Goal: Task Accomplishment & Management: Use online tool/utility

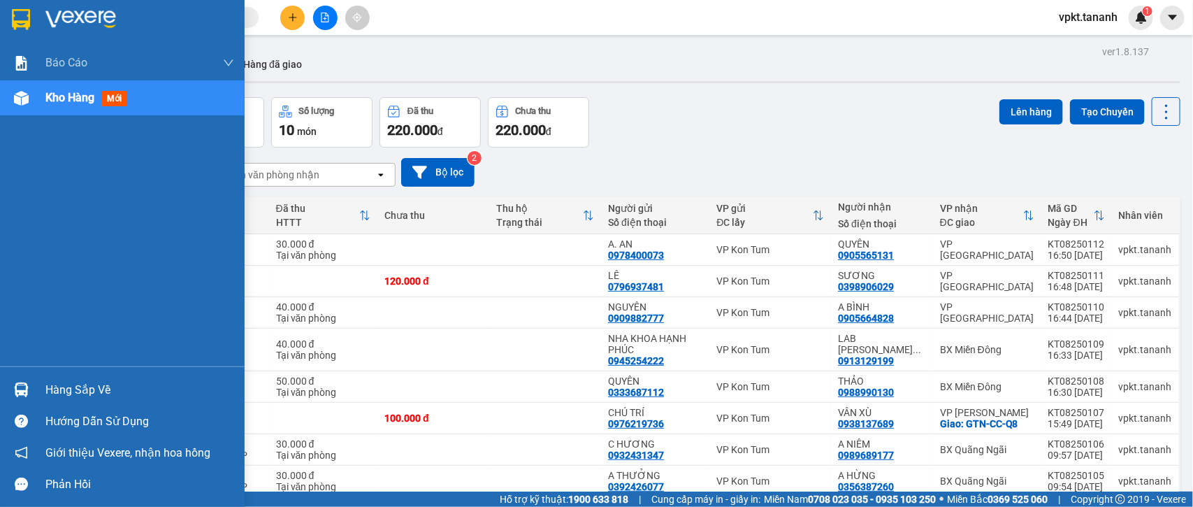
click at [10, 8] on div at bounding box center [21, 19] width 24 height 24
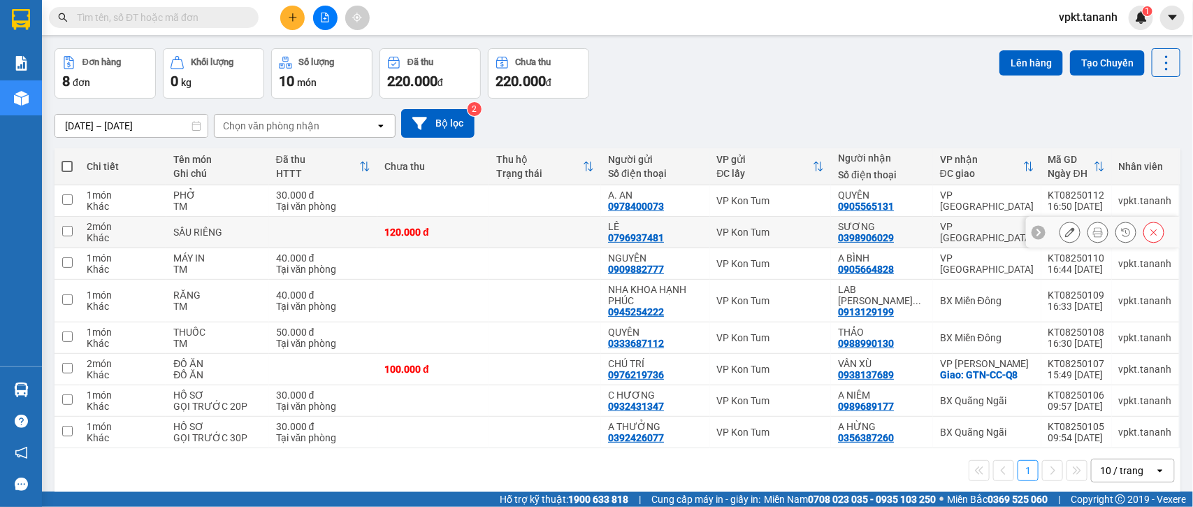
scroll to position [65, 0]
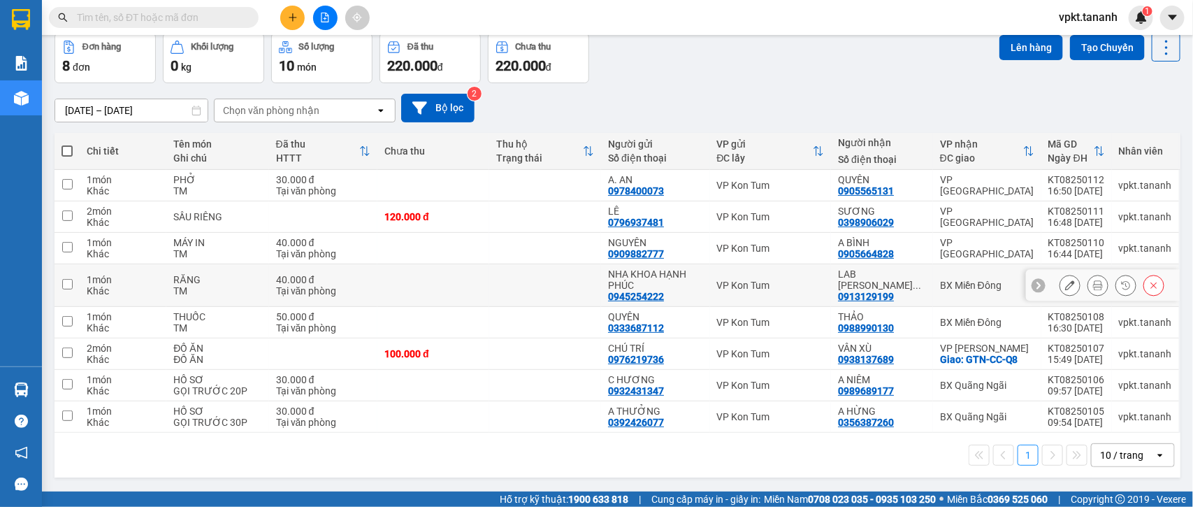
click at [68, 284] on input "checkbox" at bounding box center [67, 284] width 10 height 10
checkbox input "true"
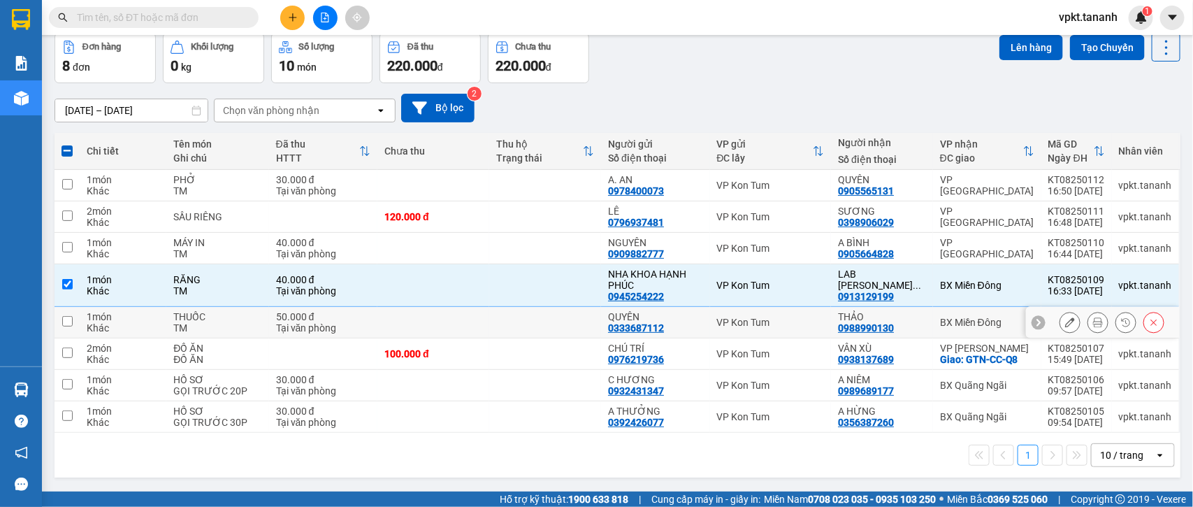
click at [67, 318] on input "checkbox" at bounding box center [67, 321] width 10 height 10
checkbox input "true"
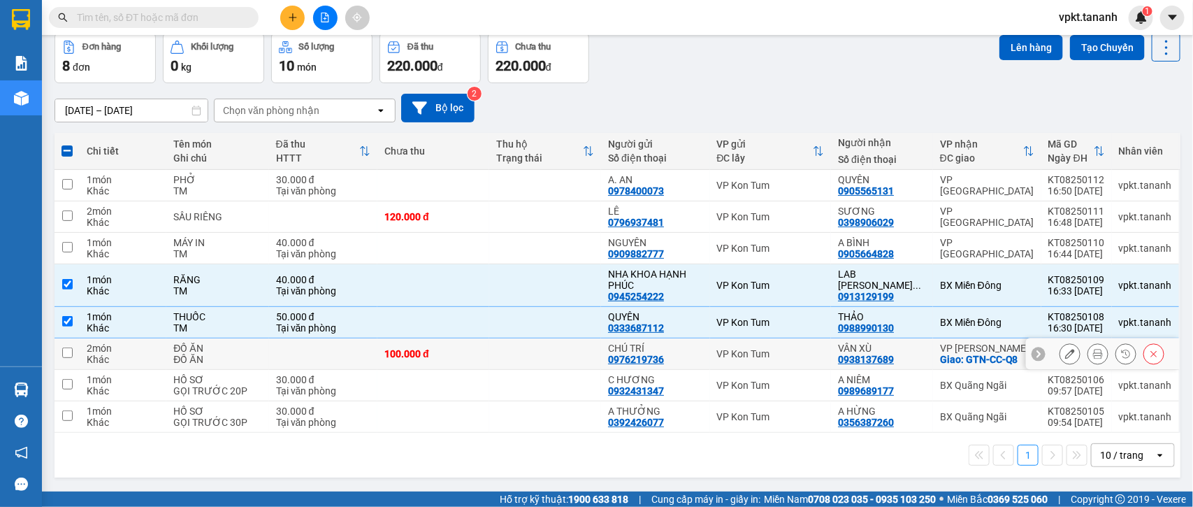
click at [65, 349] on input "checkbox" at bounding box center [67, 352] width 10 height 10
checkbox input "true"
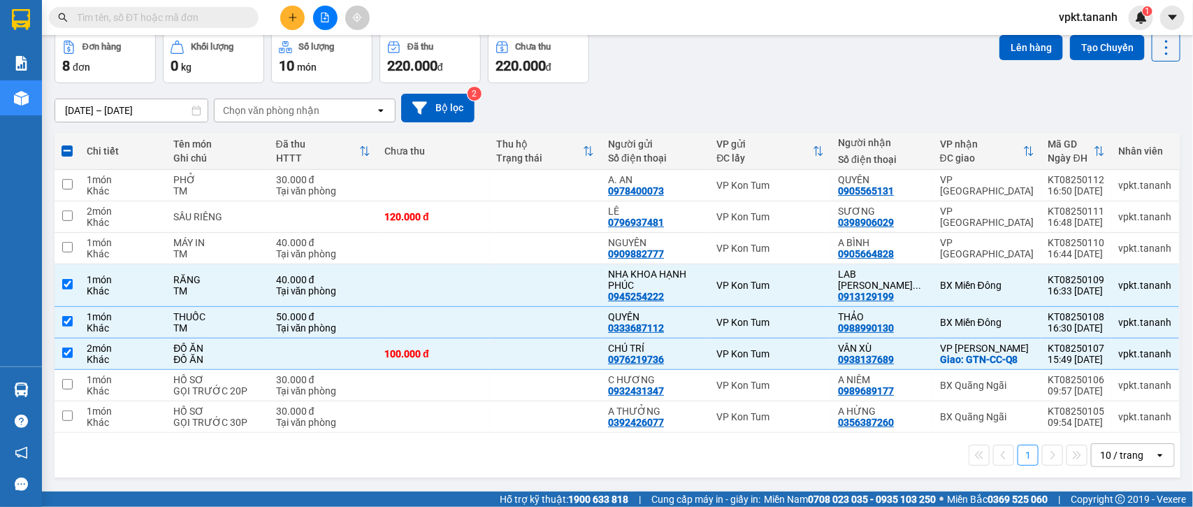
drag, startPoint x: 1008, startPoint y: 42, endPoint x: 961, endPoint y: 53, distance: 48.8
click at [1008, 42] on button "Lên hàng" at bounding box center [1031, 47] width 64 height 25
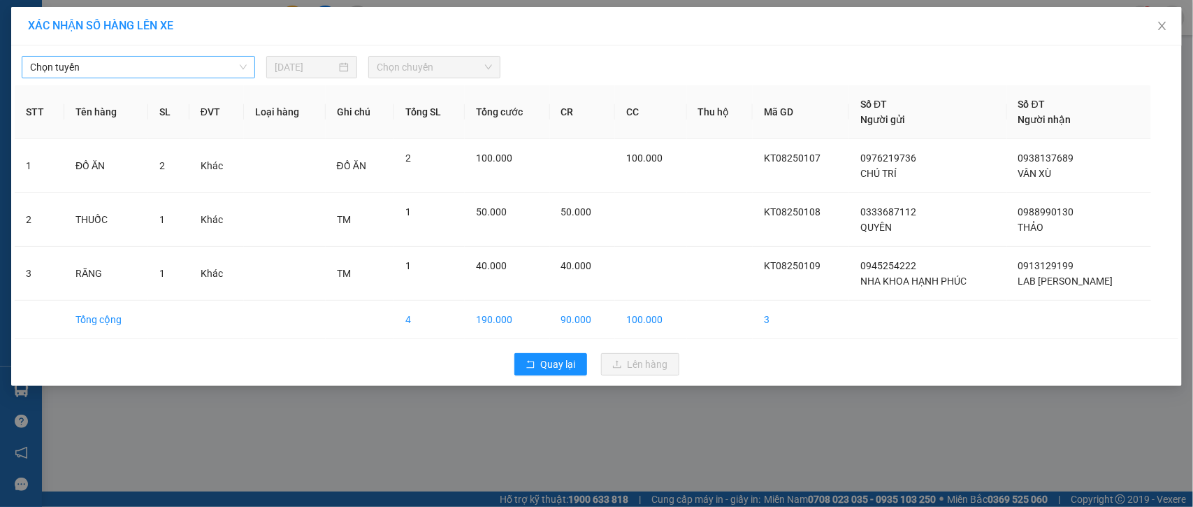
click at [243, 67] on span "Chọn tuyến" at bounding box center [138, 67] width 217 height 21
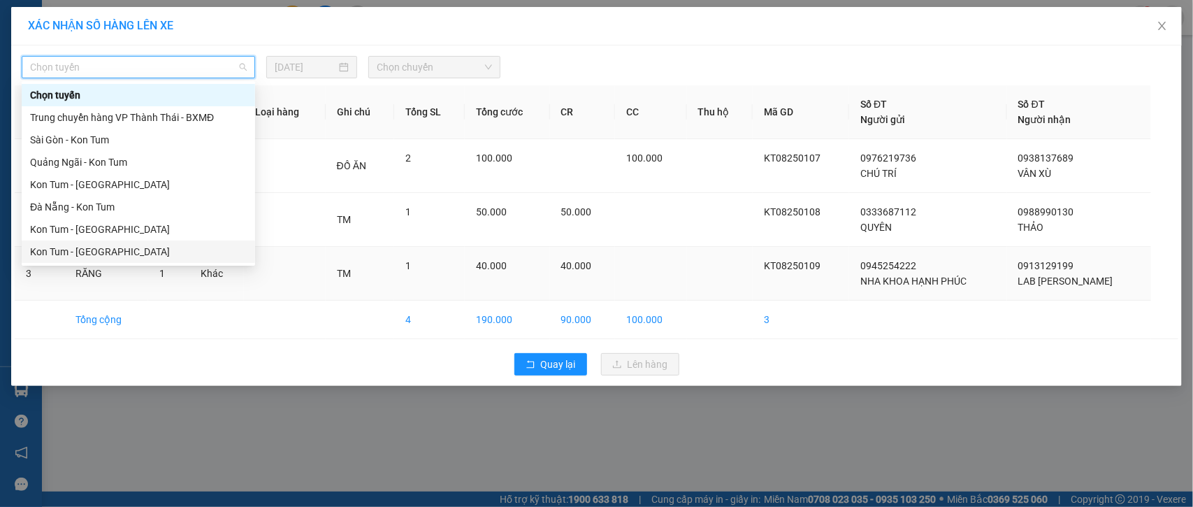
click at [115, 247] on div "Kon Tum - [GEOGRAPHIC_DATA]" at bounding box center [138, 251] width 217 height 15
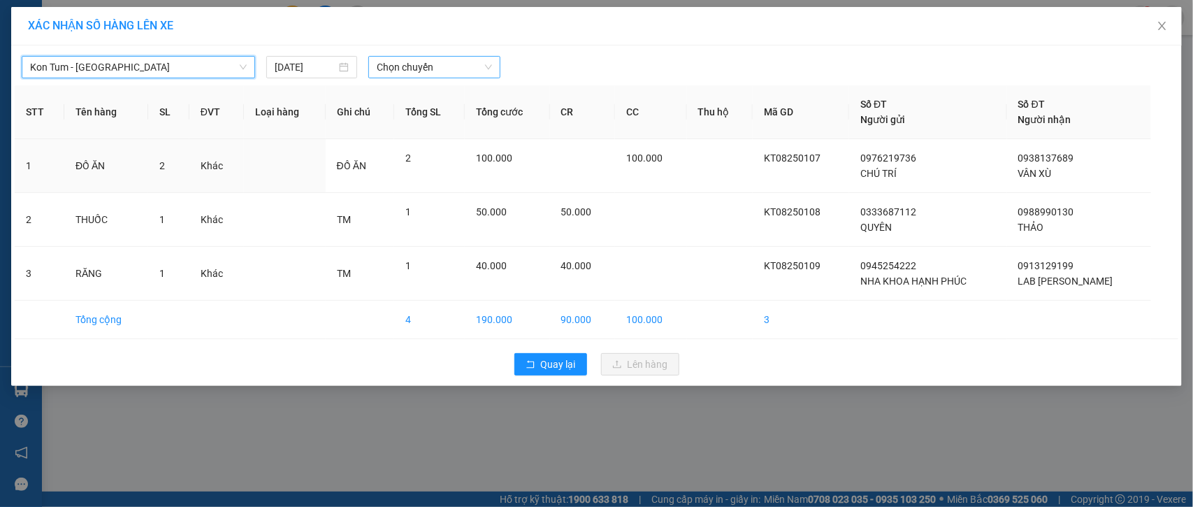
click at [486, 61] on span "Chọn chuyến" at bounding box center [434, 67] width 115 height 21
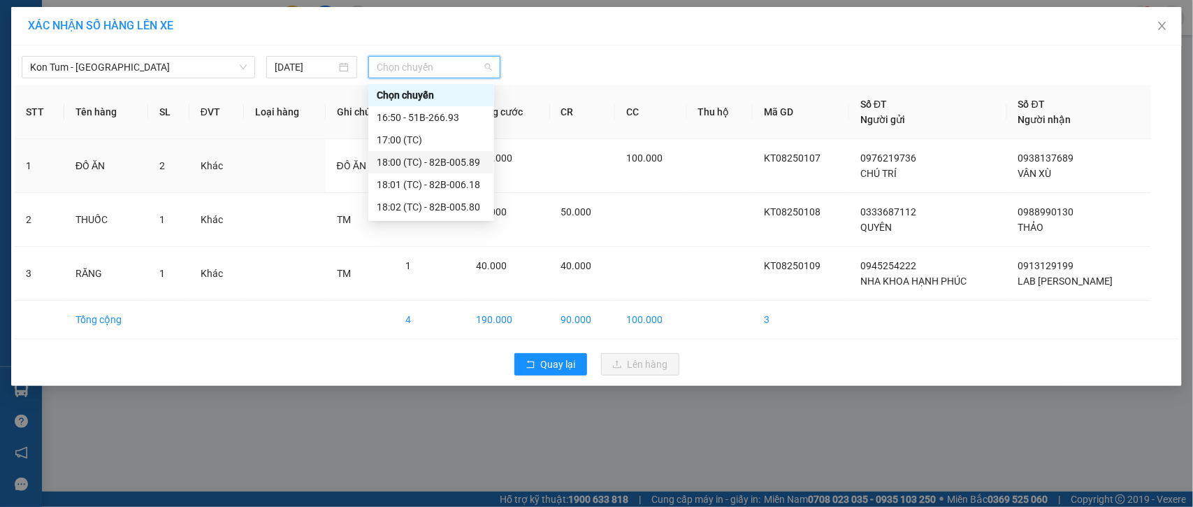
click at [453, 159] on div "18:00 (TC) - 82B-005.89" at bounding box center [431, 161] width 109 height 15
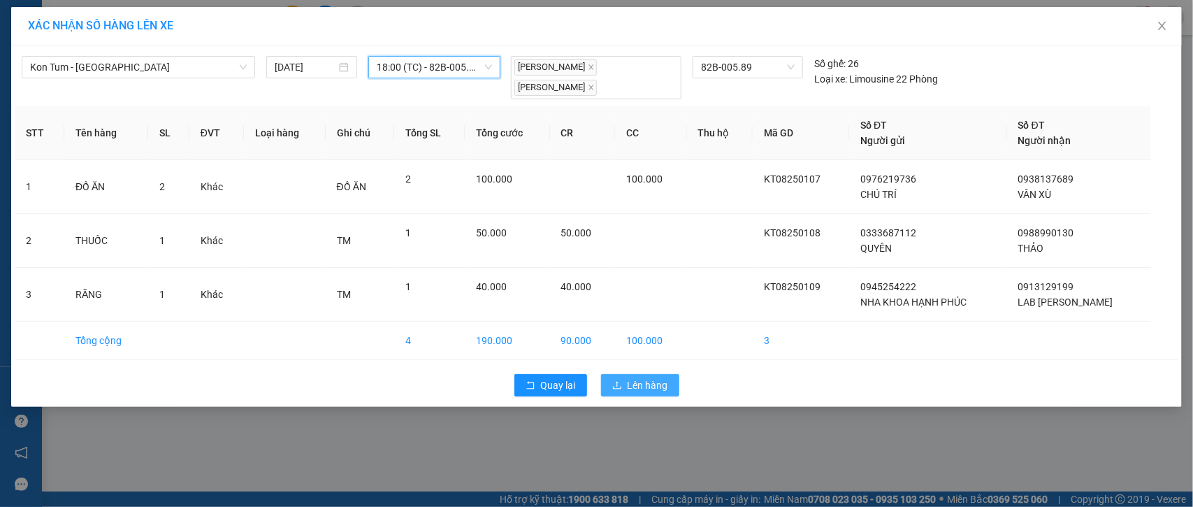
click at [611, 385] on button "Lên hàng" at bounding box center [640, 385] width 78 height 22
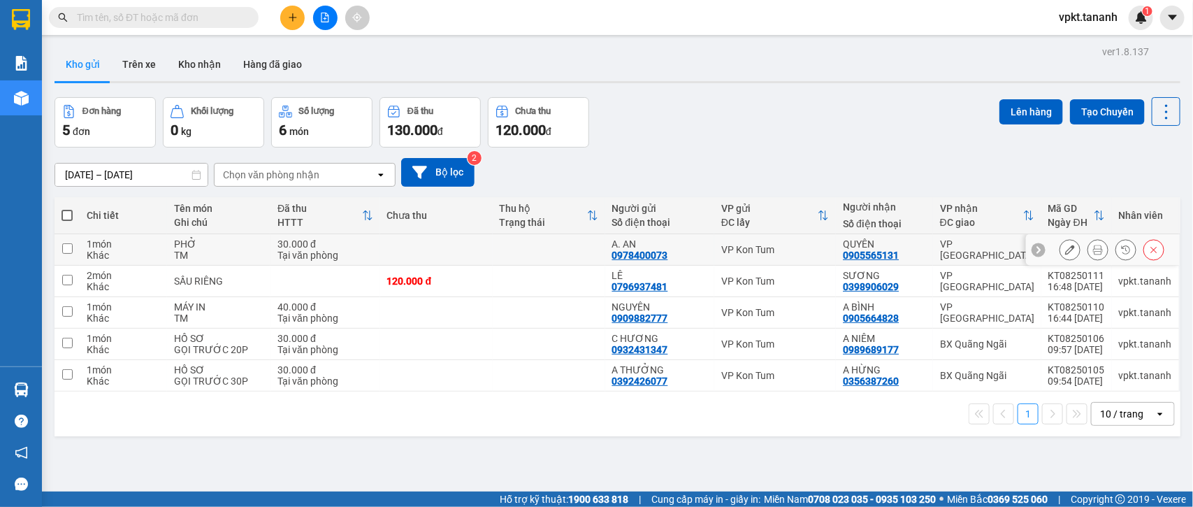
click at [71, 250] on input "checkbox" at bounding box center [67, 248] width 10 height 10
checkbox input "true"
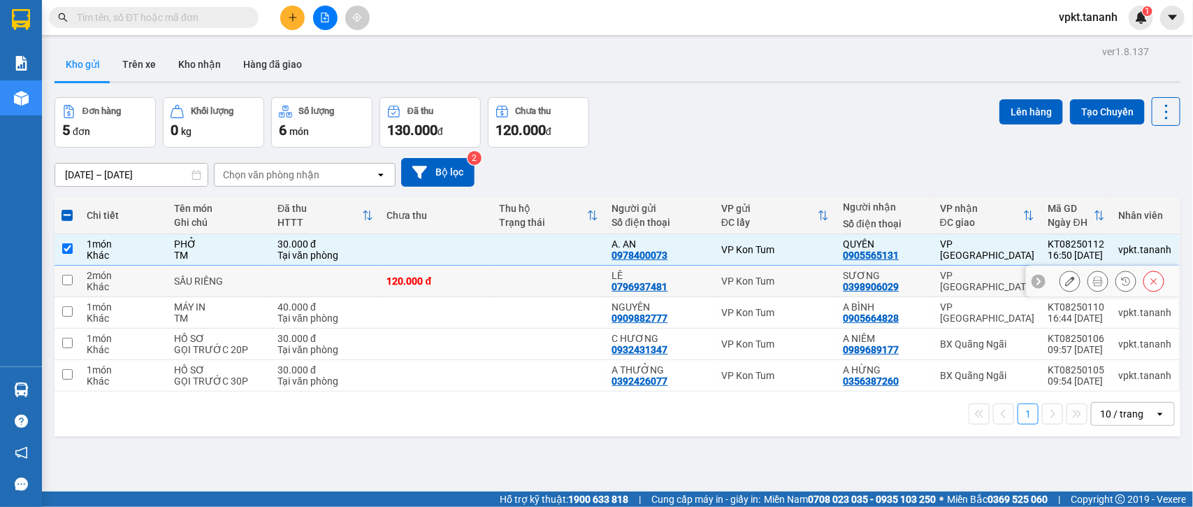
click at [74, 282] on td at bounding box center [67, 281] width 25 height 31
checkbox input "true"
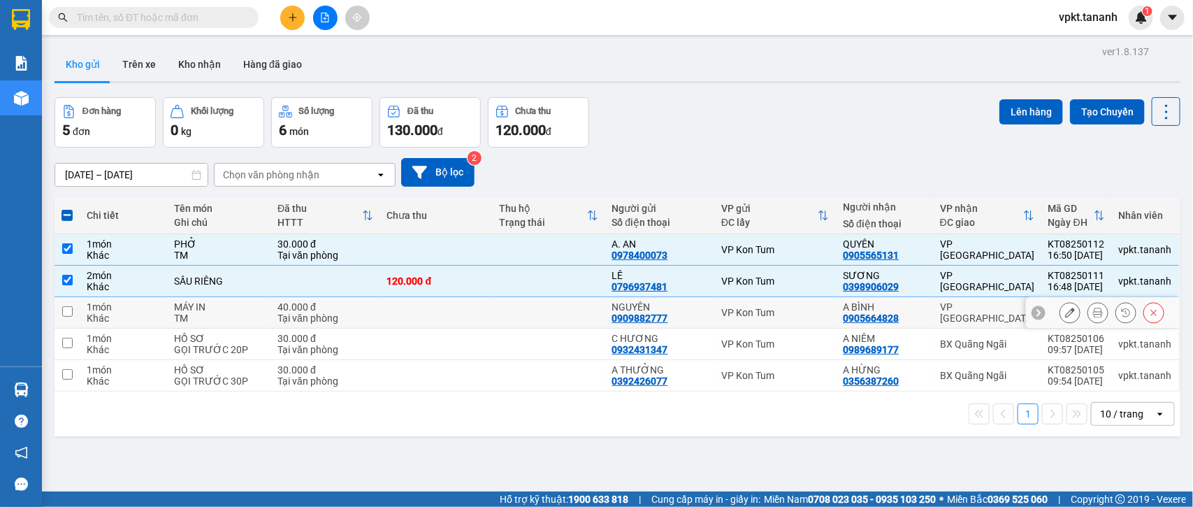
click at [70, 314] on input "checkbox" at bounding box center [67, 311] width 10 height 10
checkbox input "true"
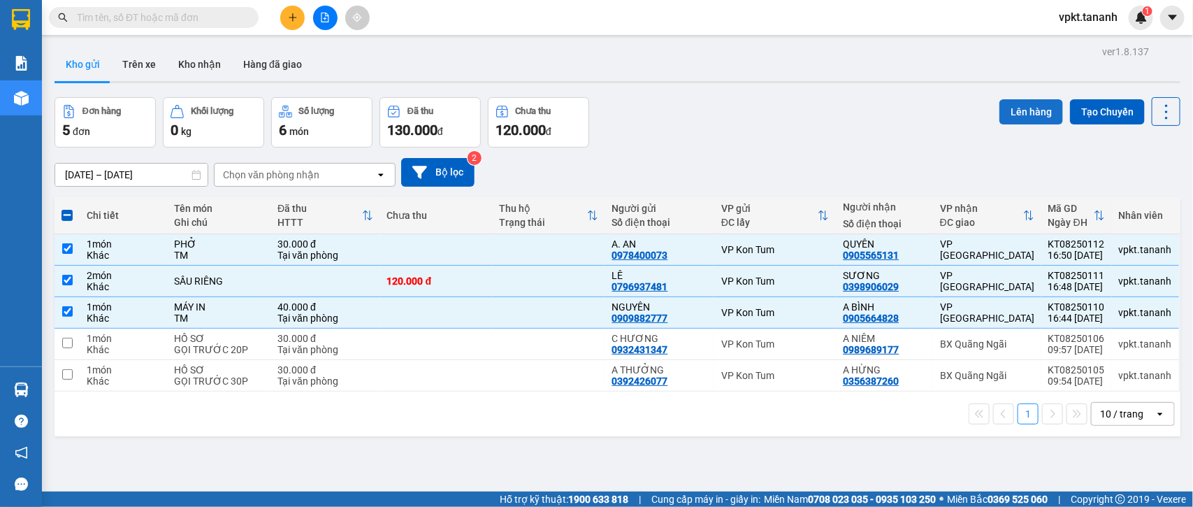
click at [1005, 107] on button "Lên hàng" at bounding box center [1031, 111] width 64 height 25
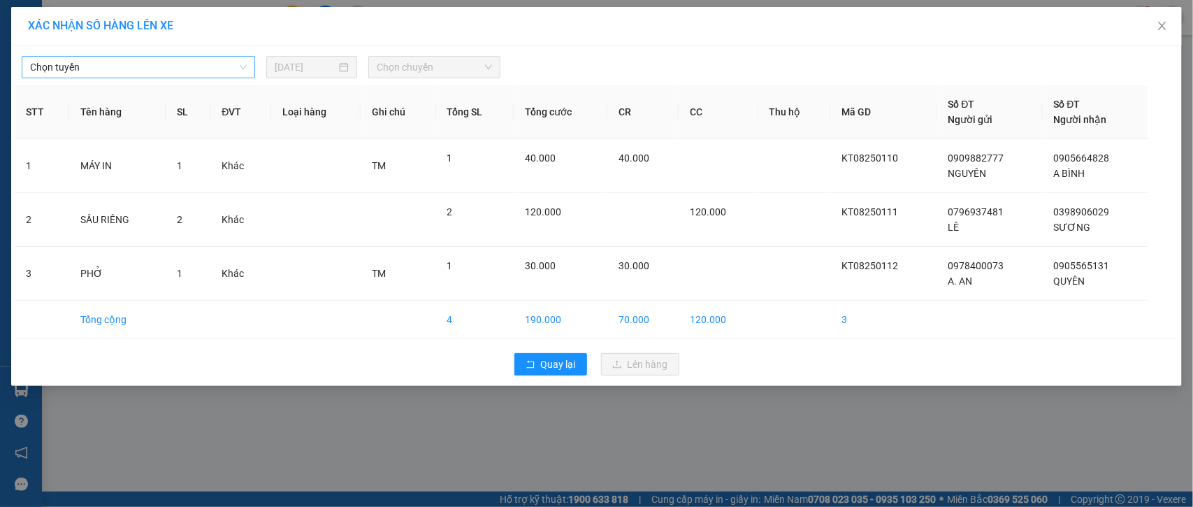
click at [243, 64] on span "Chọn tuyến" at bounding box center [138, 67] width 217 height 21
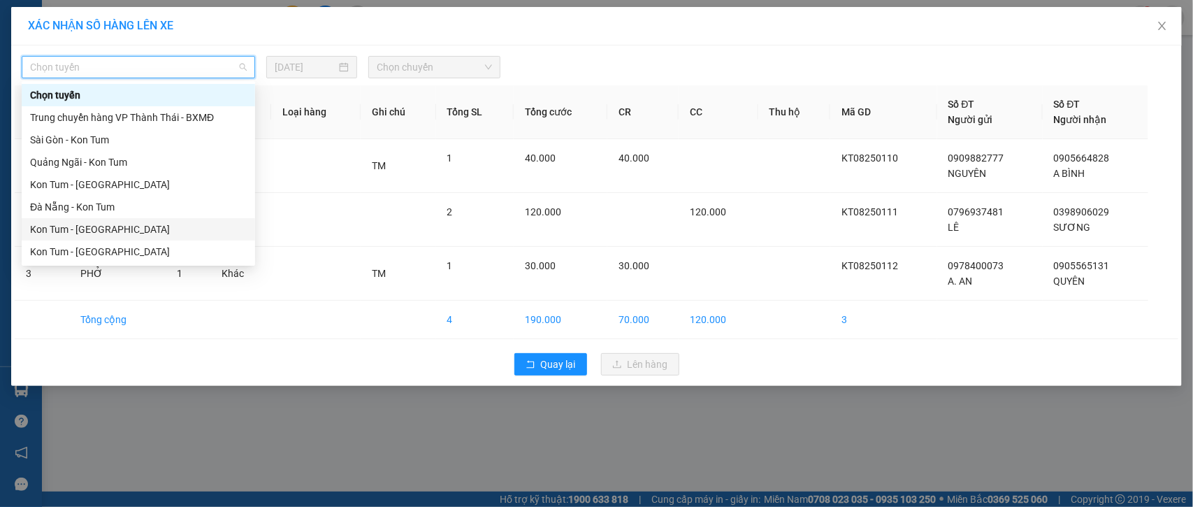
click at [121, 231] on div "Kon Tum - [GEOGRAPHIC_DATA]" at bounding box center [138, 229] width 217 height 15
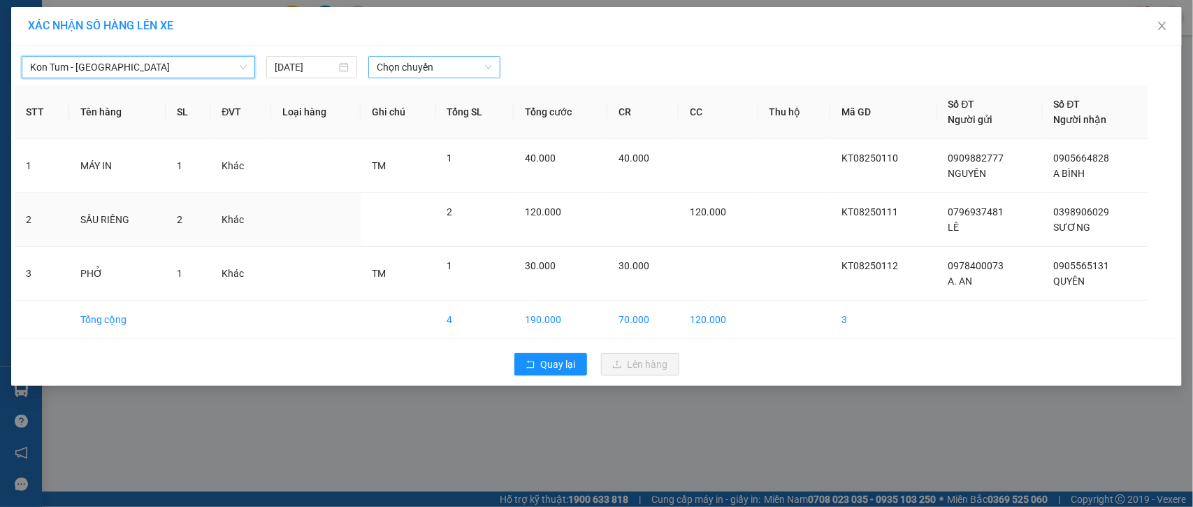
click at [396, 67] on span "Chọn chuyến" at bounding box center [434, 67] width 115 height 21
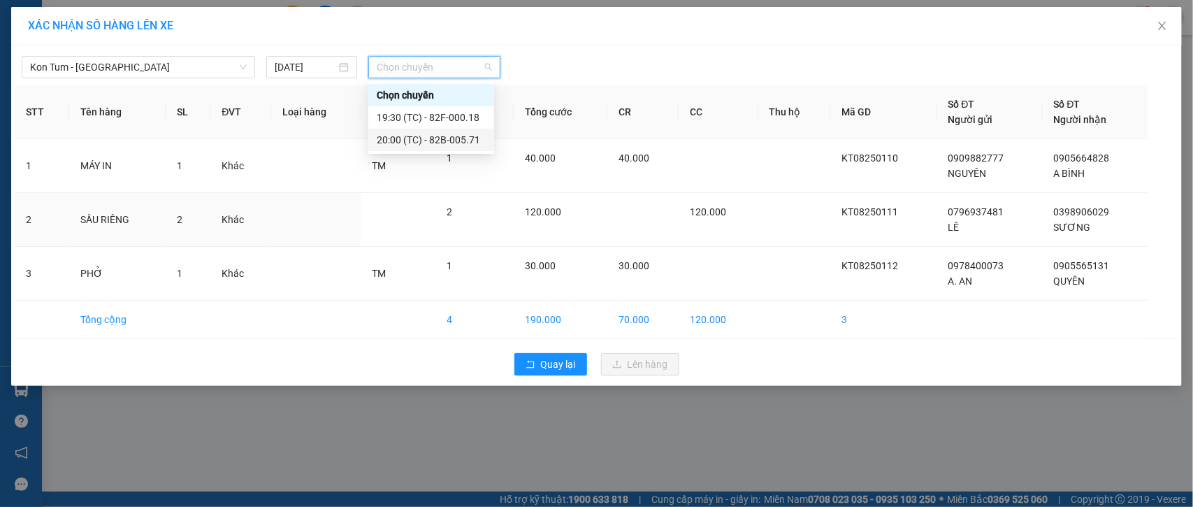
click at [430, 140] on div "20:00 (TC) - 82B-005.71" at bounding box center [431, 139] width 109 height 15
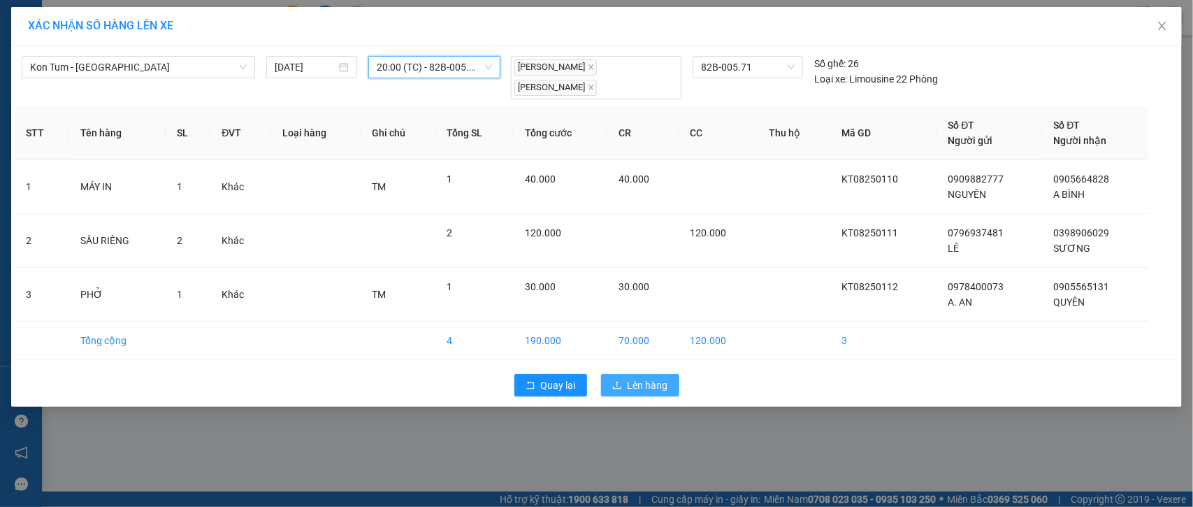
click at [648, 391] on span "Lên hàng" at bounding box center [647, 384] width 41 height 15
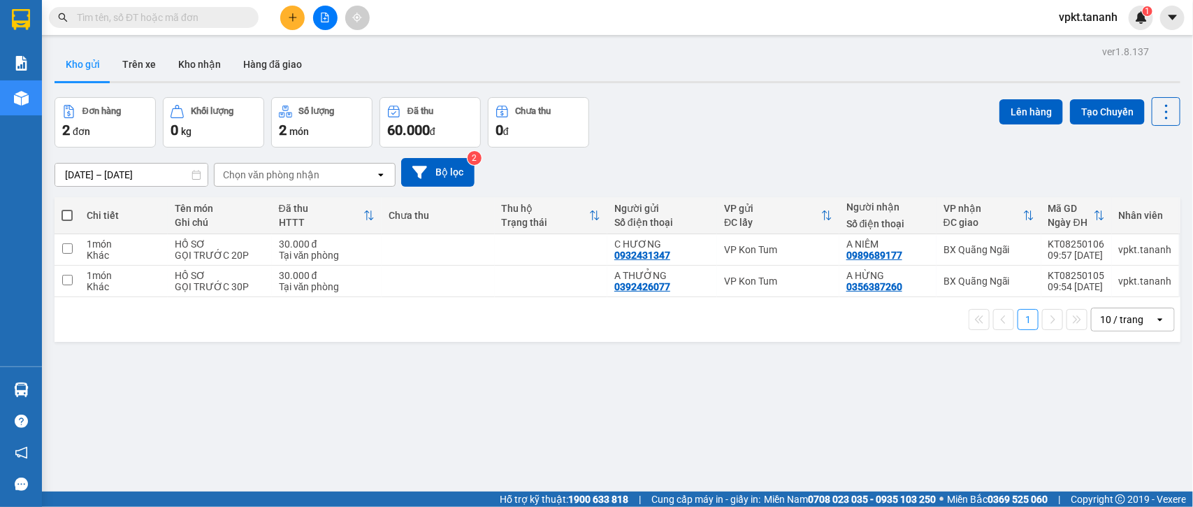
click at [70, 219] on span at bounding box center [66, 215] width 11 height 11
click at [67, 208] on input "checkbox" at bounding box center [67, 208] width 0 height 0
checkbox input "true"
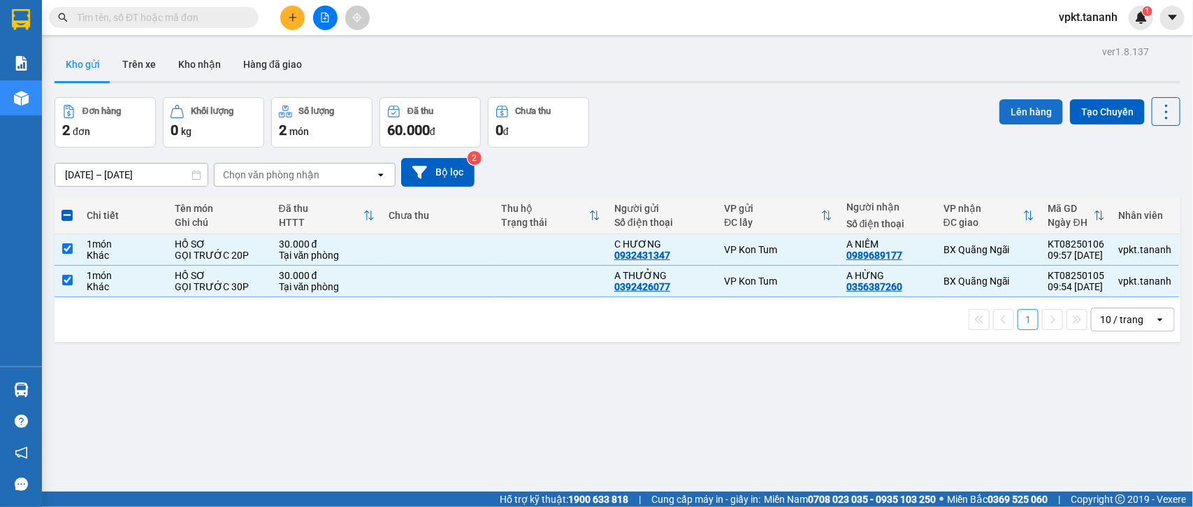
click at [1024, 114] on button "Lên hàng" at bounding box center [1031, 111] width 64 height 25
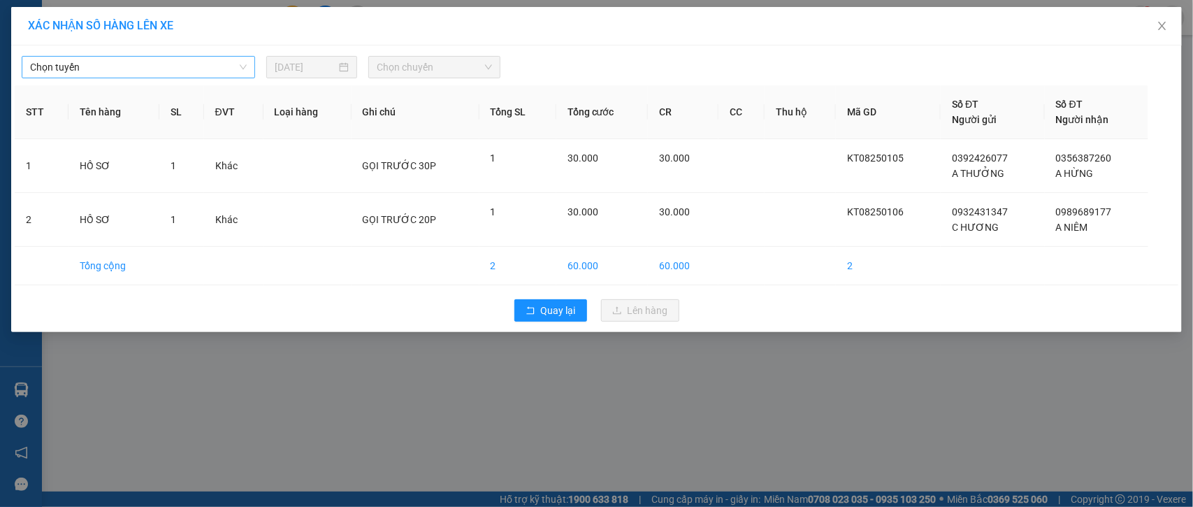
click at [247, 65] on div "Chọn tuyến" at bounding box center [138, 67] width 233 height 22
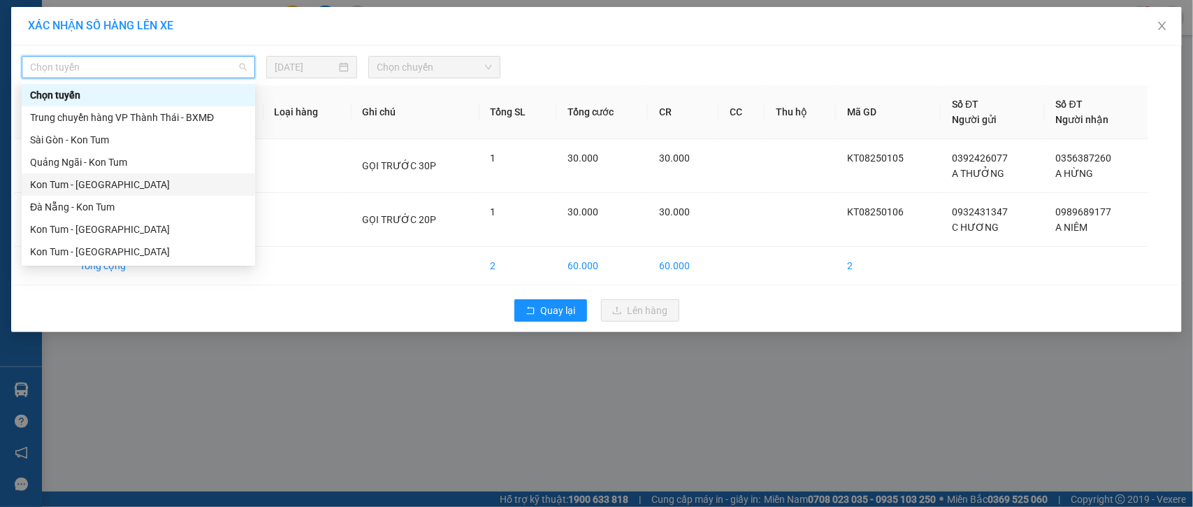
click at [126, 186] on div "Kon Tum - [GEOGRAPHIC_DATA]" at bounding box center [138, 184] width 217 height 15
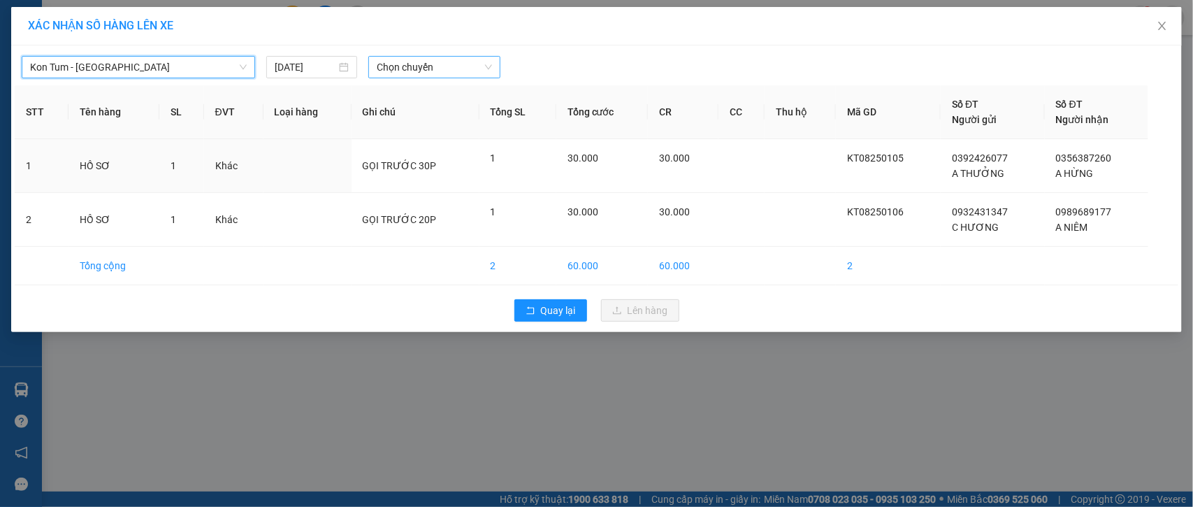
click at [487, 68] on span "Chọn chuyến" at bounding box center [434, 67] width 115 height 21
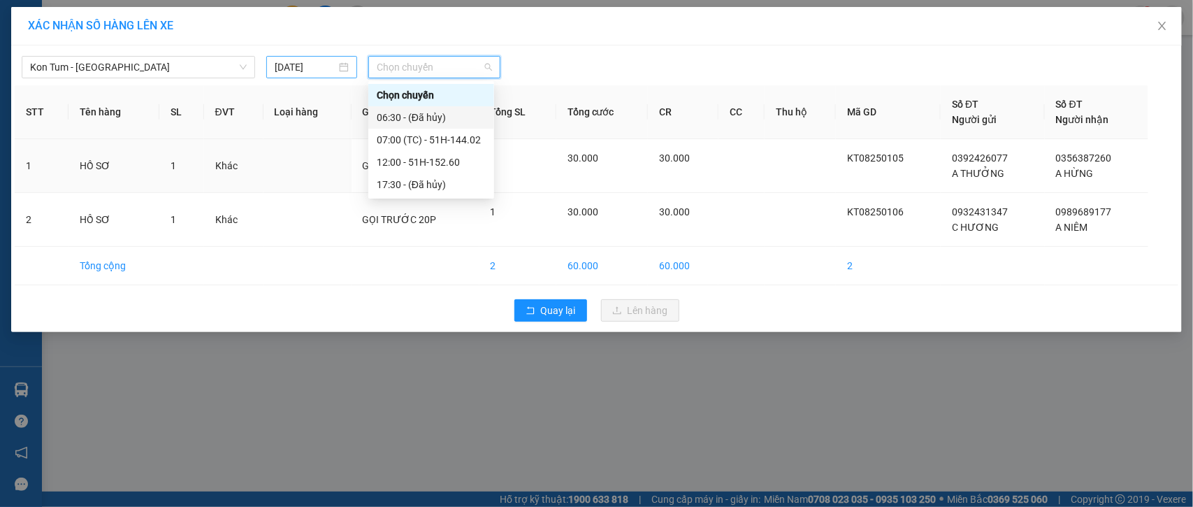
click at [329, 68] on input "[DATE]" at bounding box center [305, 66] width 61 height 15
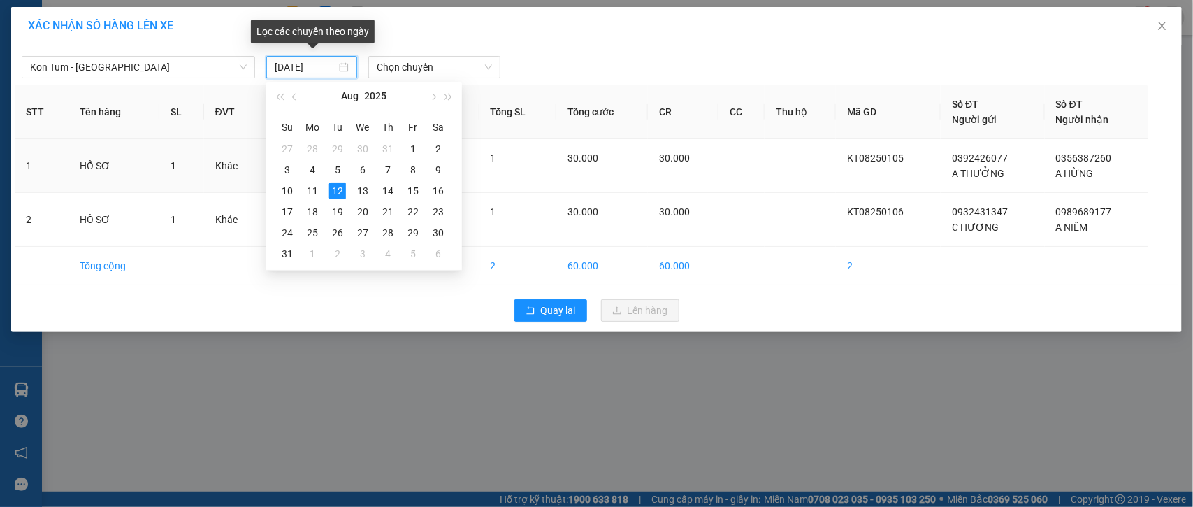
click at [320, 65] on input "[DATE]" at bounding box center [305, 66] width 61 height 15
click at [356, 193] on div "13" at bounding box center [362, 190] width 17 height 17
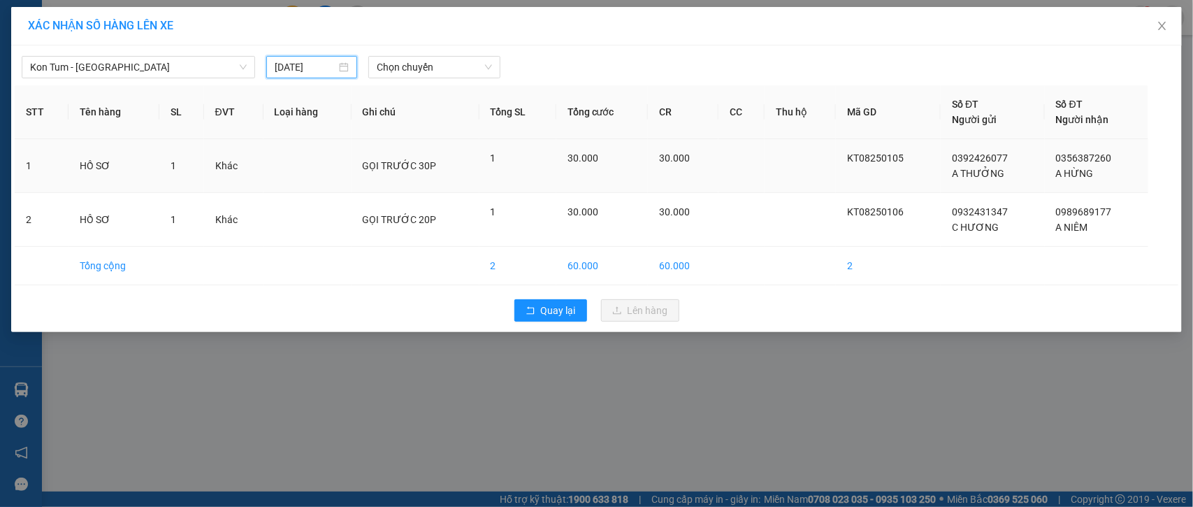
type input "[DATE]"
click at [428, 64] on span "Chọn chuyến" at bounding box center [434, 67] width 115 height 21
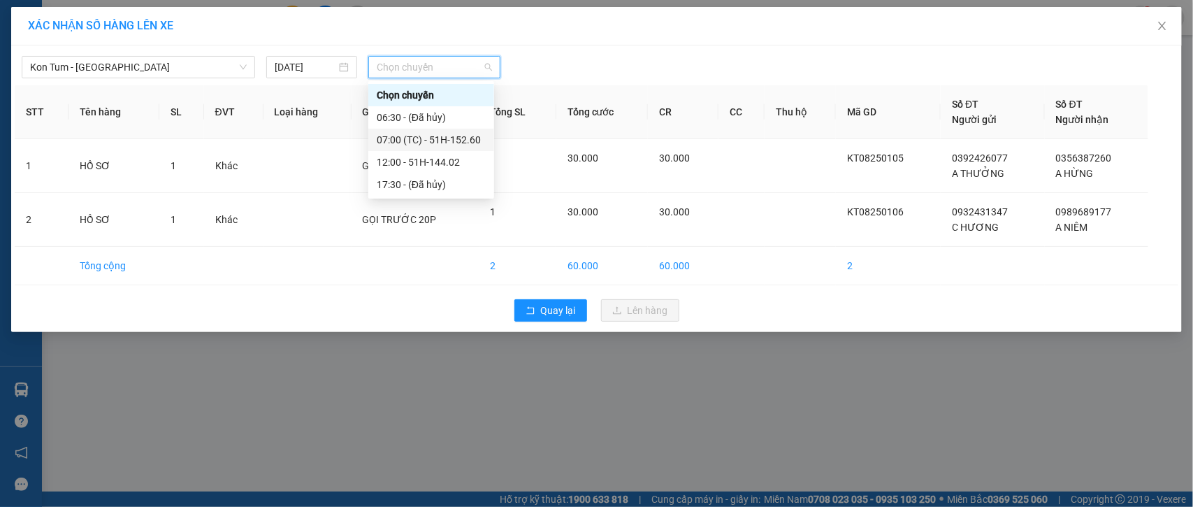
click at [456, 140] on div "07:00 (TC) - 51H-152.60" at bounding box center [431, 139] width 109 height 15
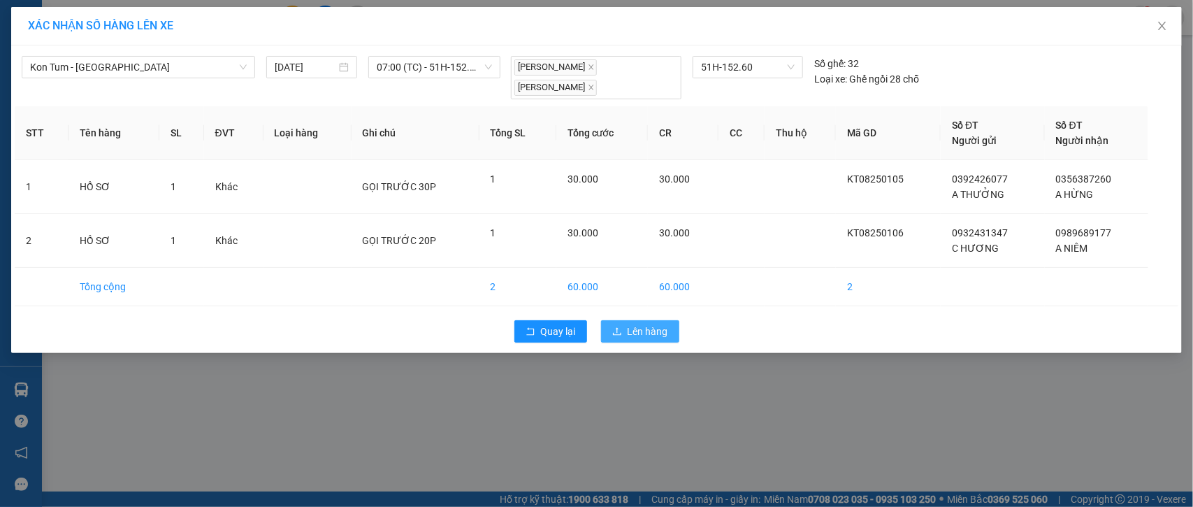
click at [624, 335] on button "Lên hàng" at bounding box center [640, 331] width 78 height 22
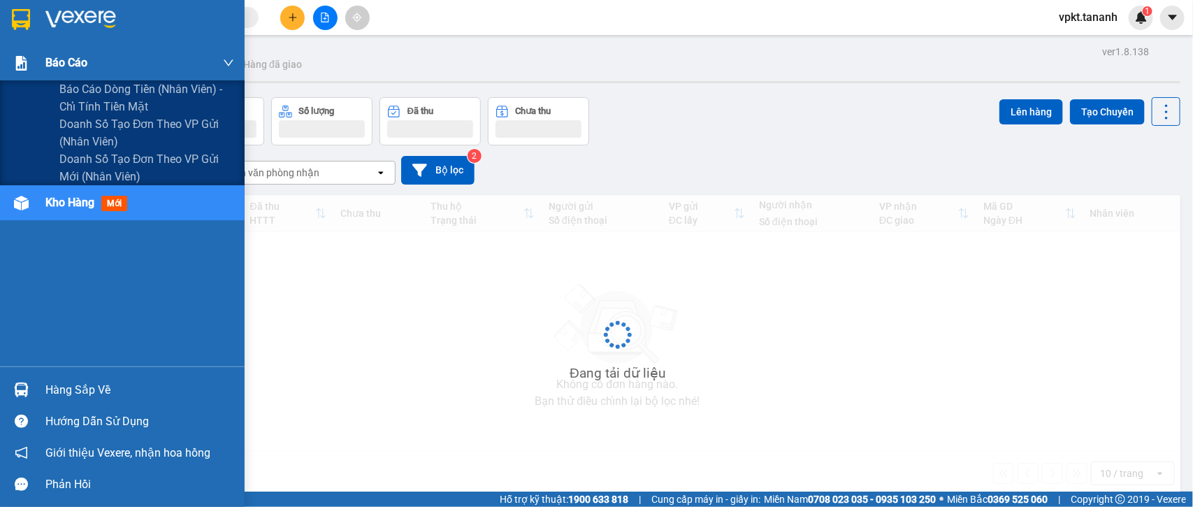
click at [32, 61] on div at bounding box center [21, 63] width 24 height 24
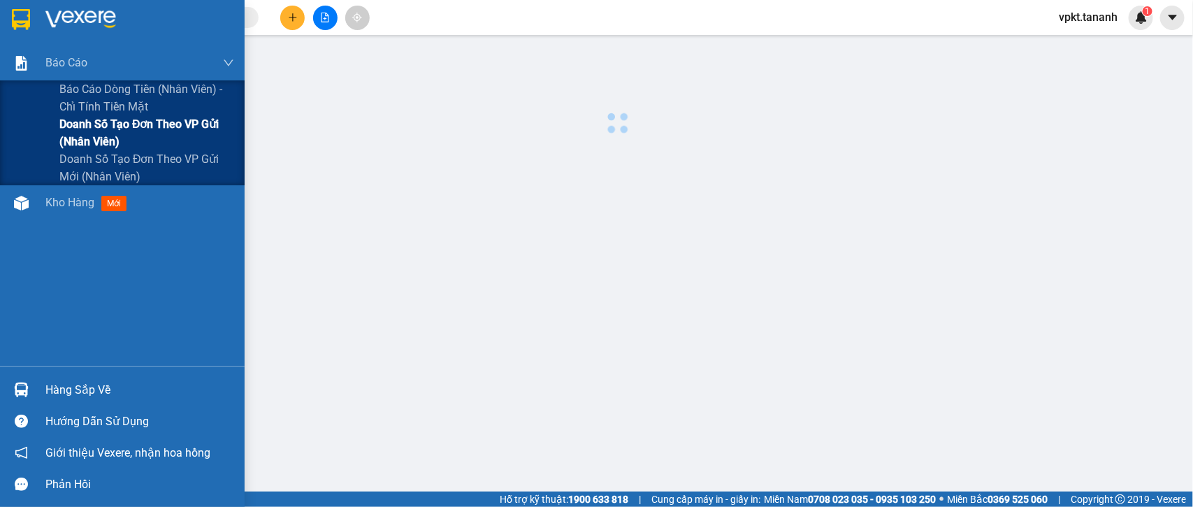
click at [79, 121] on span "Doanh số tạo đơn theo VP gửi (nhân viên)" at bounding box center [146, 132] width 175 height 35
